Goal: Navigation & Orientation: Find specific page/section

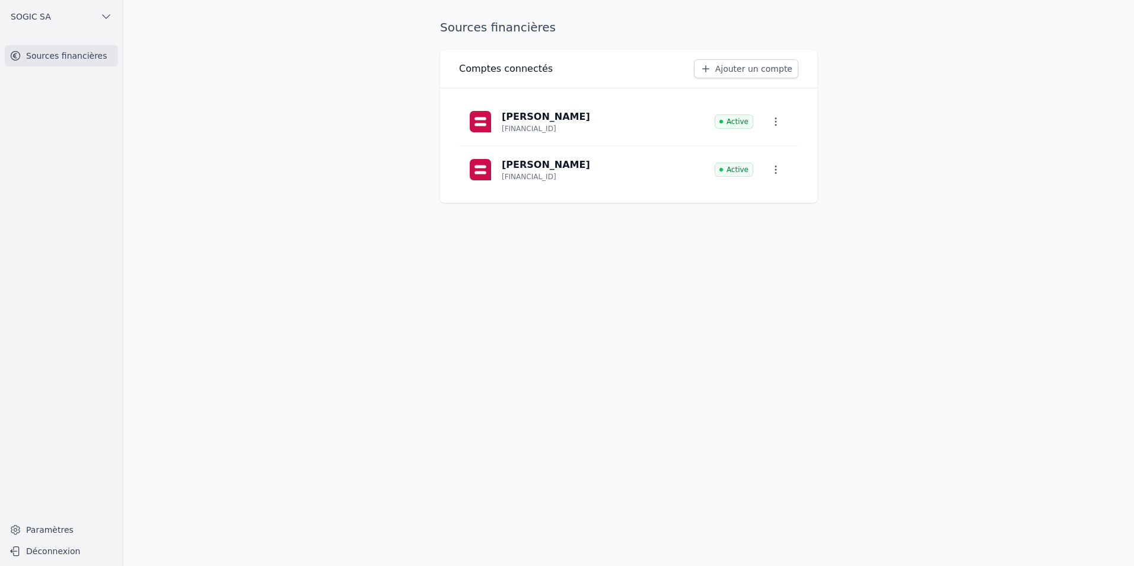
click at [30, 15] on span "SOGIC SA" at bounding box center [31, 17] width 40 height 12
click at [43, 115] on span "SOGIC SA" at bounding box center [46, 116] width 40 height 12
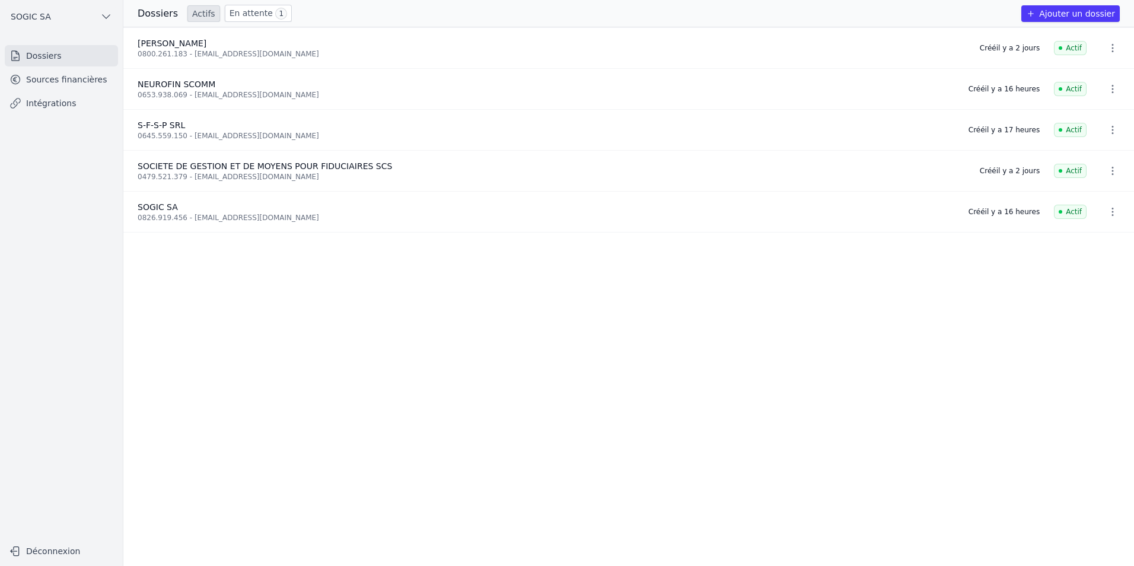
click at [53, 82] on link "Sources financières" at bounding box center [61, 79] width 113 height 21
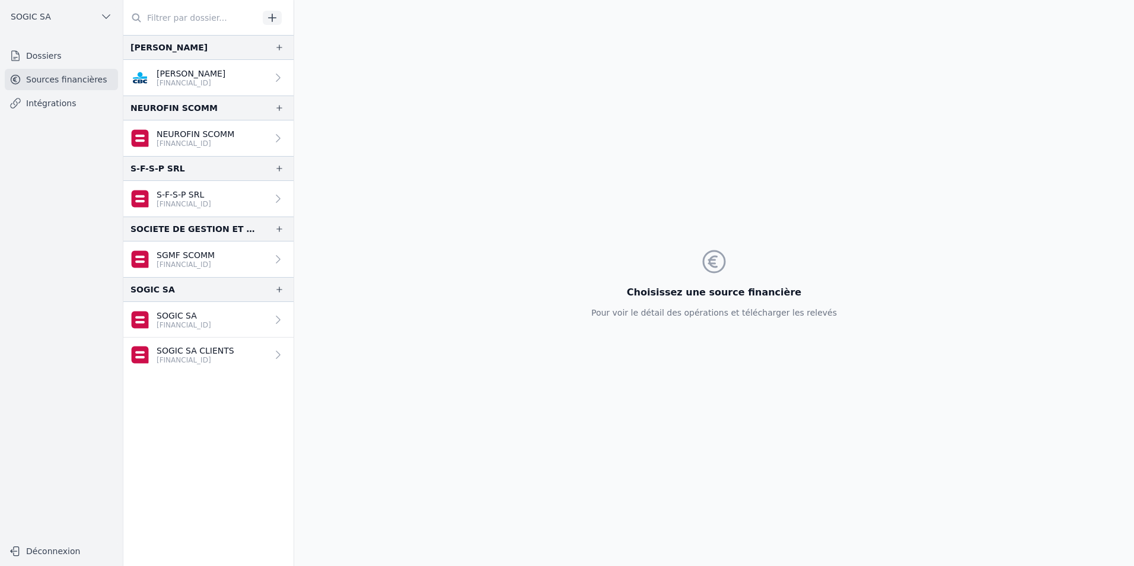
click at [186, 352] on p "SOGIC SA CLIENTS" at bounding box center [196, 351] width 78 height 12
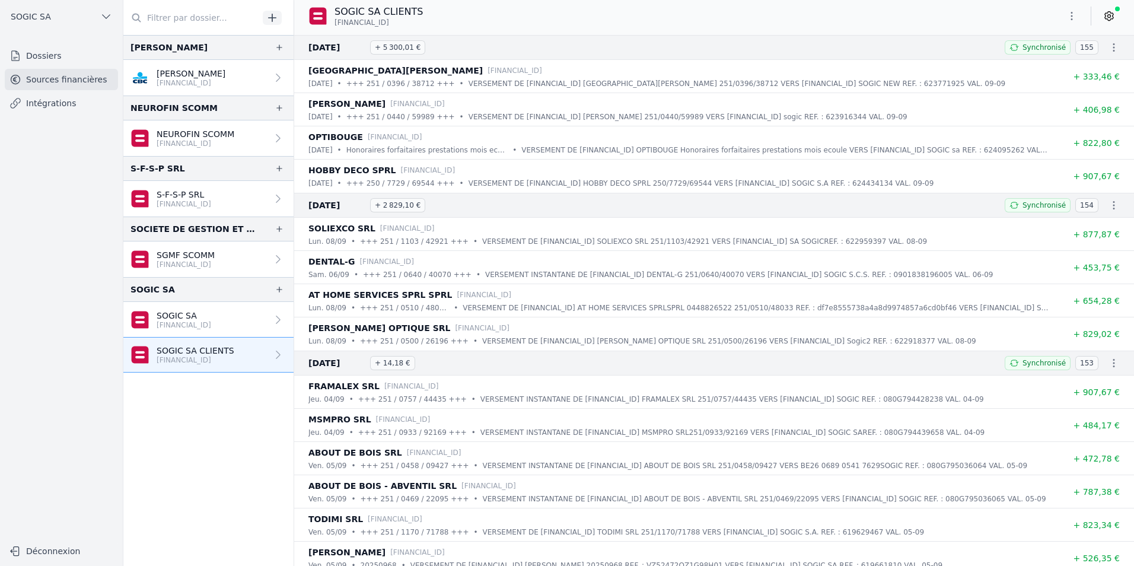
click at [46, 107] on link "Intégrations" at bounding box center [61, 103] width 113 height 21
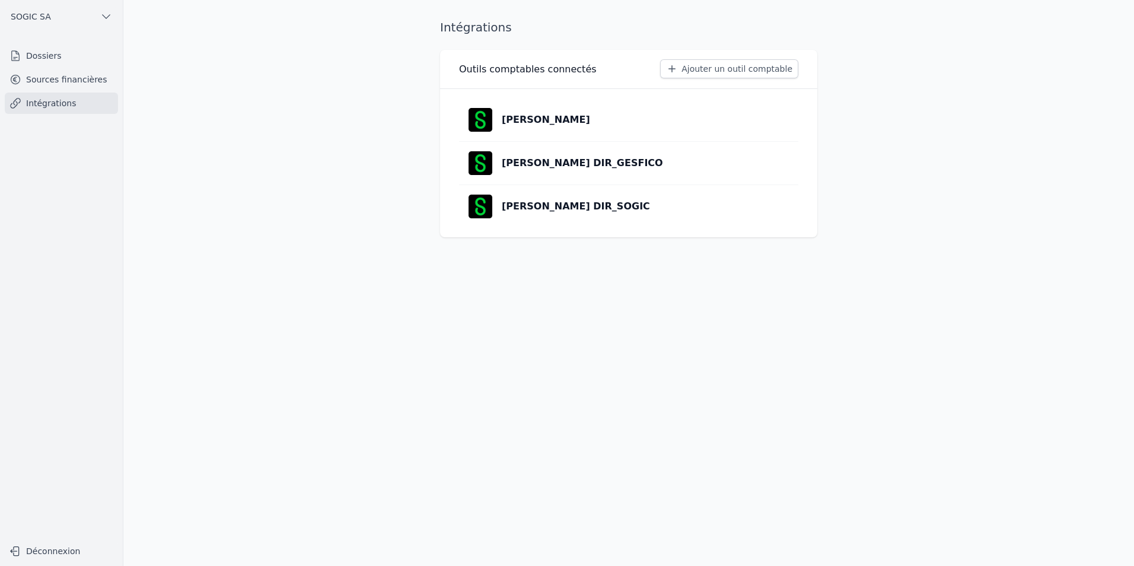
click at [38, 57] on link "Dossiers" at bounding box center [61, 55] width 113 height 21
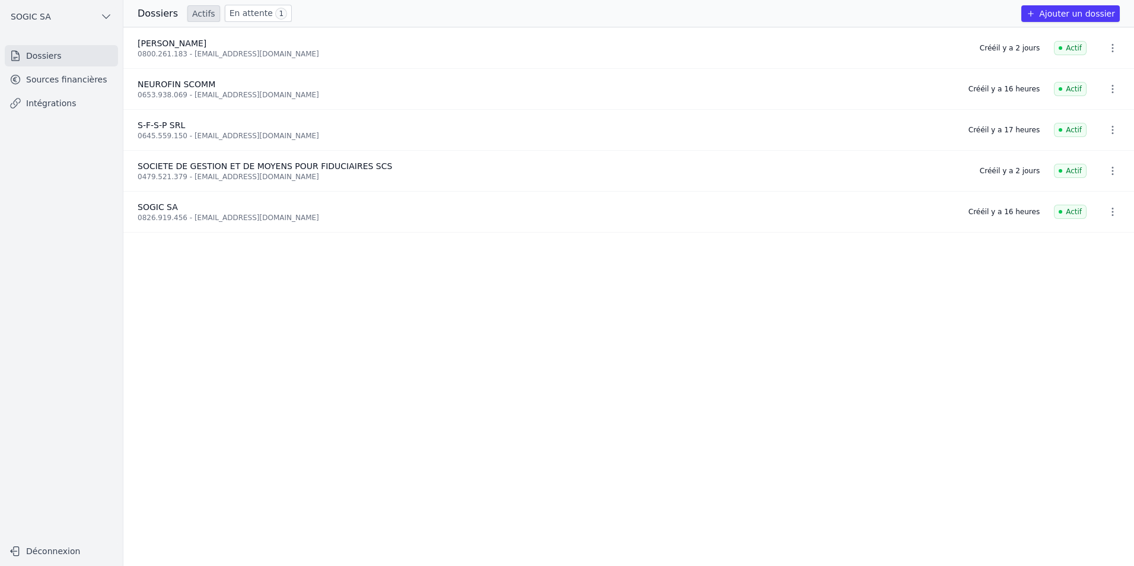
click at [238, 12] on link "En attente 1" at bounding box center [258, 13] width 67 height 17
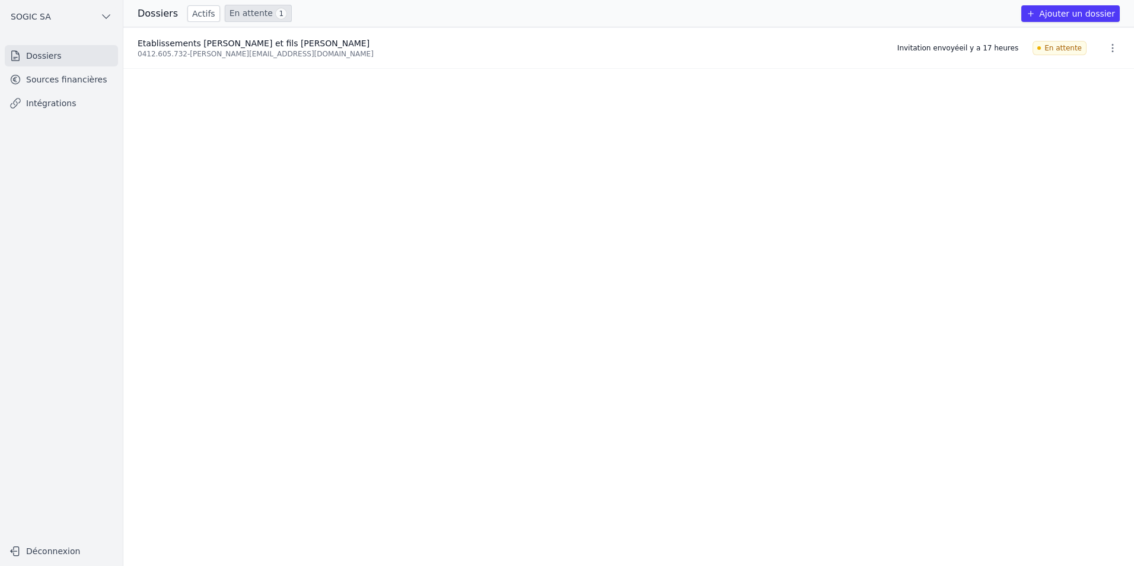
click at [198, 9] on link "Actifs" at bounding box center [203, 13] width 33 height 17
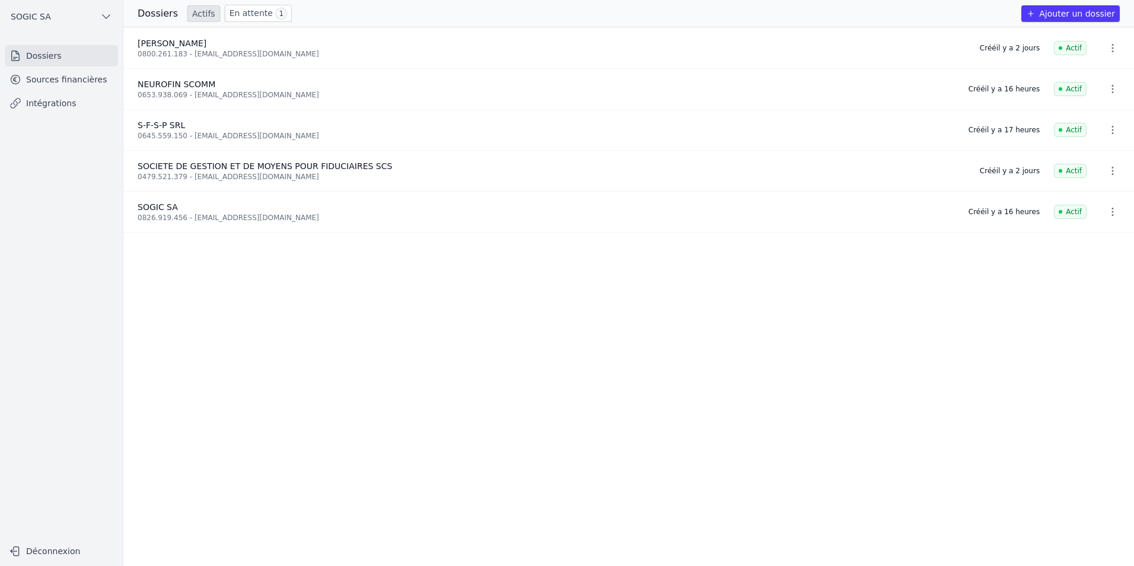
click at [234, 7] on link "En attente 1" at bounding box center [258, 13] width 67 height 17
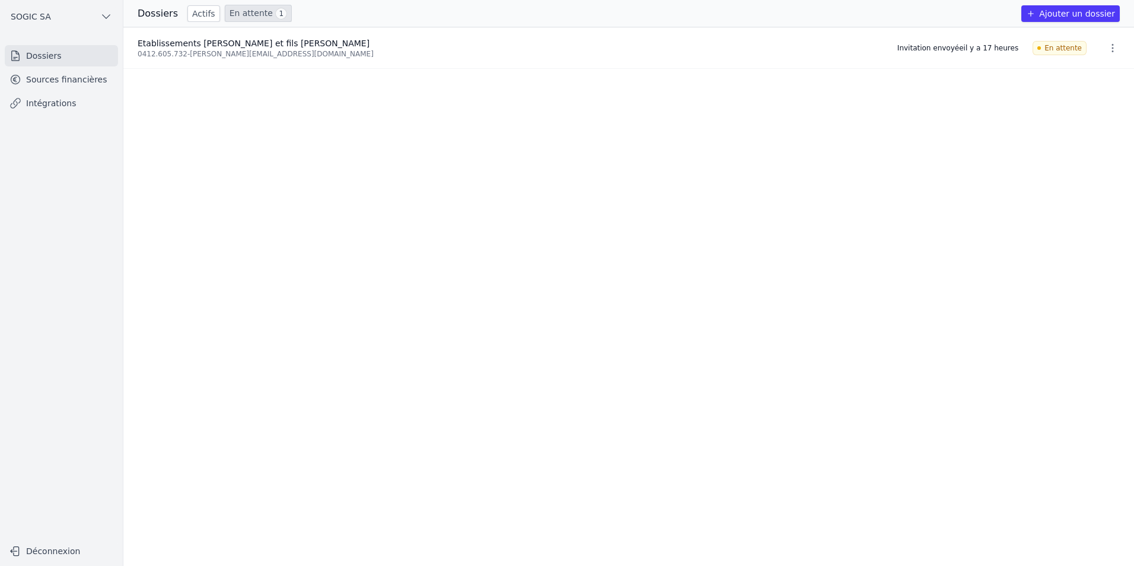
click at [62, 81] on link "Sources financières" at bounding box center [61, 79] width 113 height 21
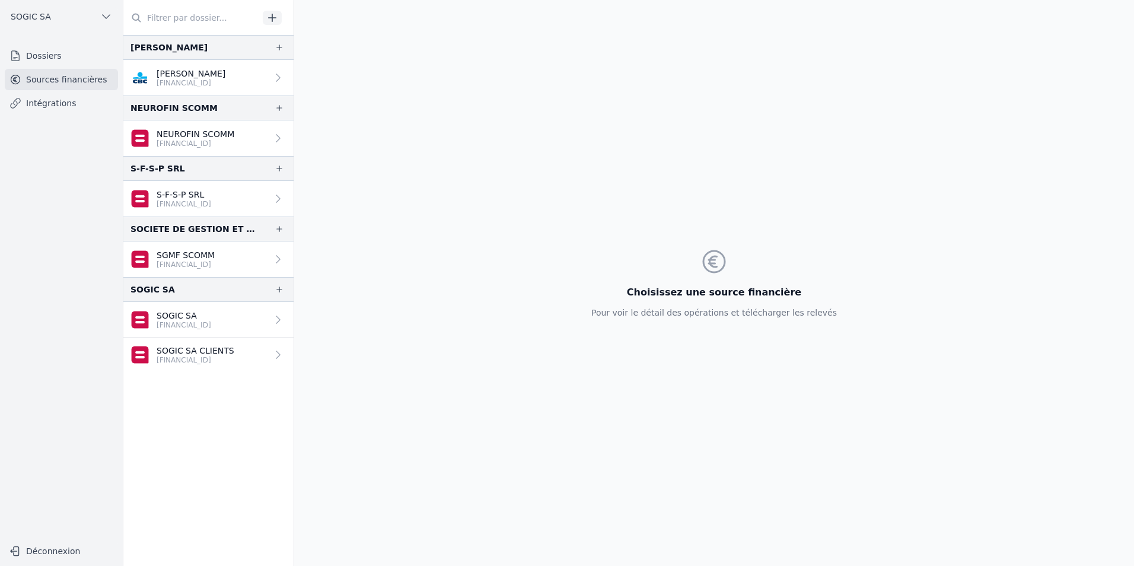
click at [40, 52] on link "Dossiers" at bounding box center [61, 55] width 113 height 21
